Goal: Information Seeking & Learning: Learn about a topic

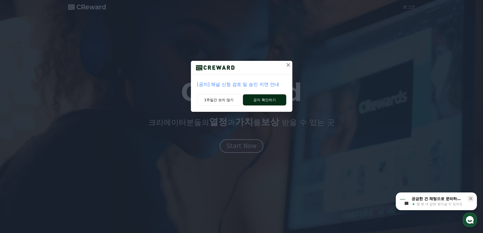
click at [269, 99] on button "공지 확인하기" at bounding box center [264, 99] width 43 height 11
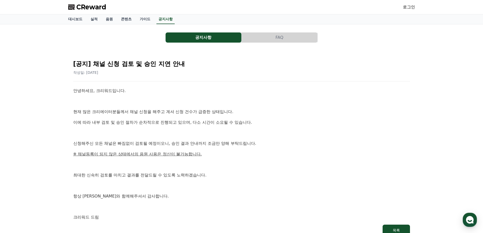
click at [409, 7] on link "로그인" at bounding box center [409, 7] width 12 height 6
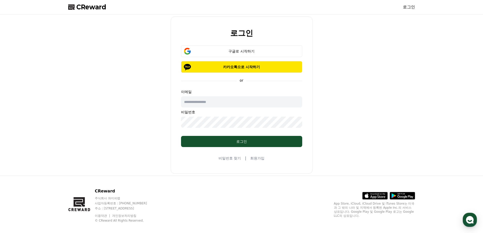
click at [111, 105] on div "로그인 구글로 시작하기 카카오톡으로 시작하기 or 이메일 비밀번호 로그인 비밀번호 찾기 | 회원가입" at bounding box center [241, 94] width 351 height 157
